Goal: Transaction & Acquisition: Obtain resource

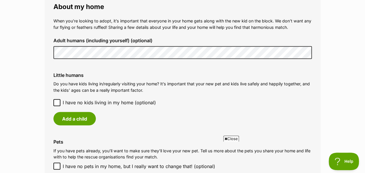
scroll to position [436, 0]
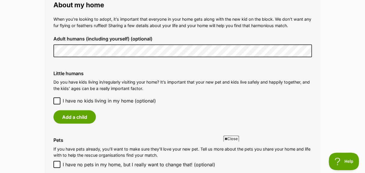
click at [55, 101] on icon at bounding box center [56, 100] width 3 height 3
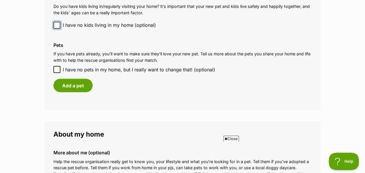
scroll to position [523, 0]
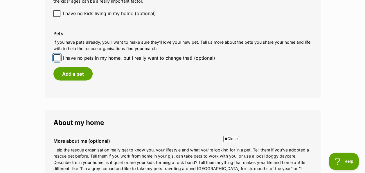
click at [56, 54] on input "I have no pets in my home, but I really want to change that! (optional)" at bounding box center [56, 57] width 7 height 7
checkbox input "true"
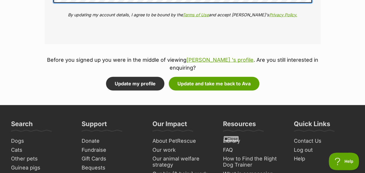
scroll to position [727, 0]
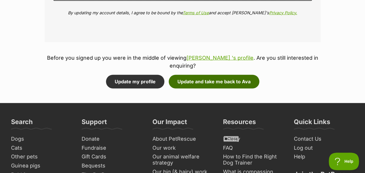
click at [245, 75] on button "Update and take me back to Ava" at bounding box center [214, 81] width 91 height 13
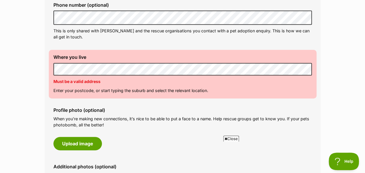
scroll to position [203, 0]
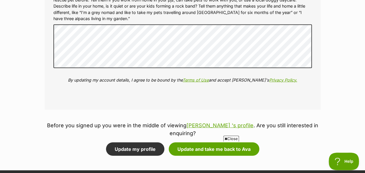
scroll to position [756, 0]
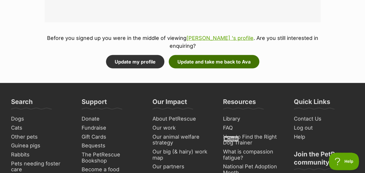
click at [233, 58] on button "Update and take me back to Ava" at bounding box center [214, 61] width 91 height 13
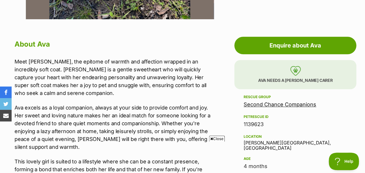
scroll to position [291, 0]
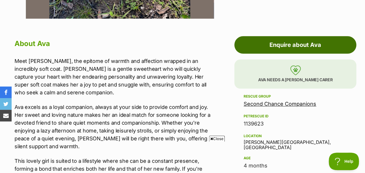
click at [296, 44] on link "Enquire about Ava" at bounding box center [296, 44] width 122 height 17
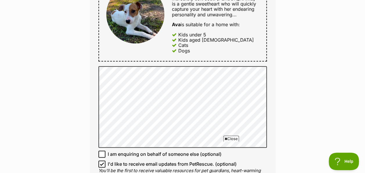
scroll to position [320, 0]
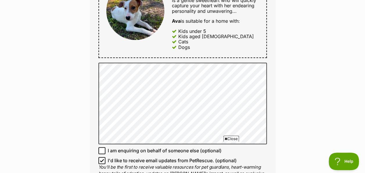
drag, startPoint x: 303, startPoint y: 94, endPoint x: 76, endPoint y: 110, distance: 228.5
click at [76, 110] on div "Enquire about Ava Full name pattie soloman Email We require this to be able to …" at bounding box center [182, 107] width 365 height 748
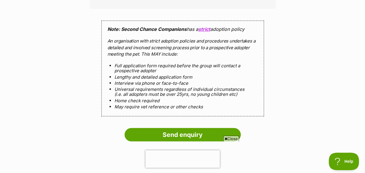
scroll to position [523, 0]
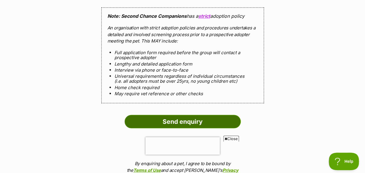
click at [211, 120] on input "Send enquiry" at bounding box center [183, 121] width 116 height 13
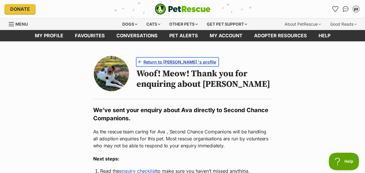
click at [163, 60] on span "Return to Ava 's profile" at bounding box center [180, 62] width 73 height 6
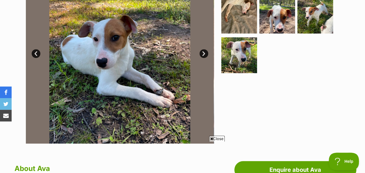
scroll to position [174, 0]
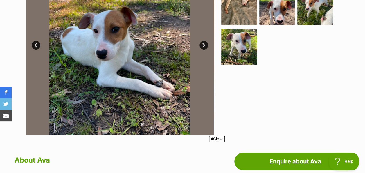
click at [222, 137] on span "Close" at bounding box center [217, 138] width 16 height 6
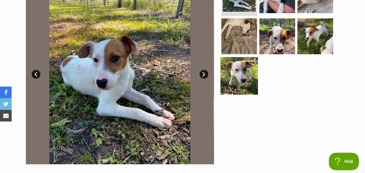
scroll to position [0, 0]
